Goal: Navigation & Orientation: Go to known website

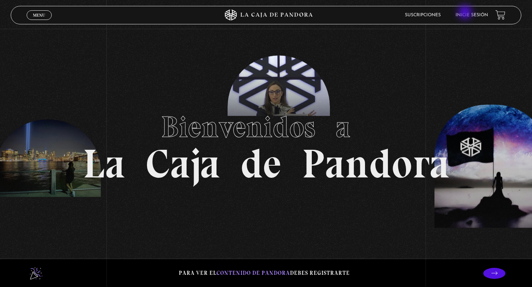
click at [443, 13] on link "Inicie sesión" at bounding box center [471, 15] width 33 height 4
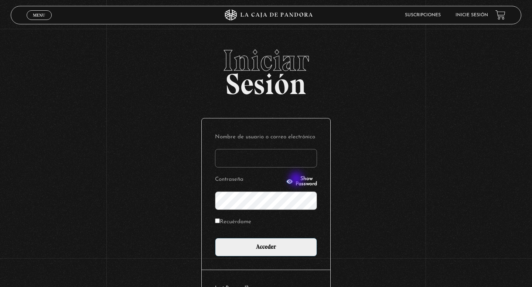
type input "[EMAIL_ADDRESS][DOMAIN_NAME]"
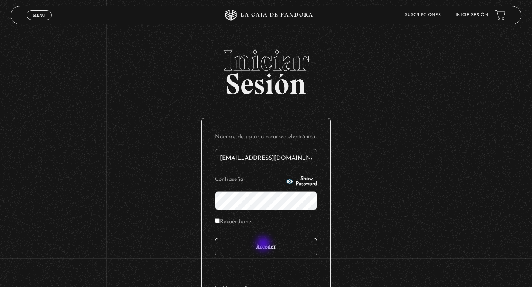
click at [264, 245] on input "Acceder" at bounding box center [266, 247] width 102 height 18
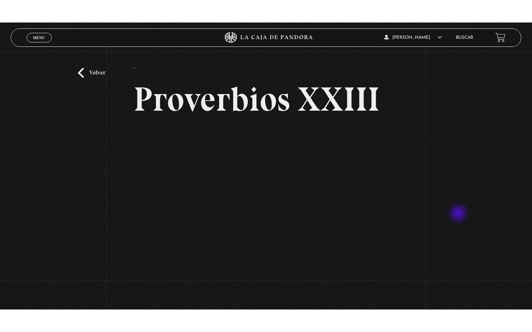
scroll to position [13, 0]
